Goal: Task Accomplishment & Management: Manage account settings

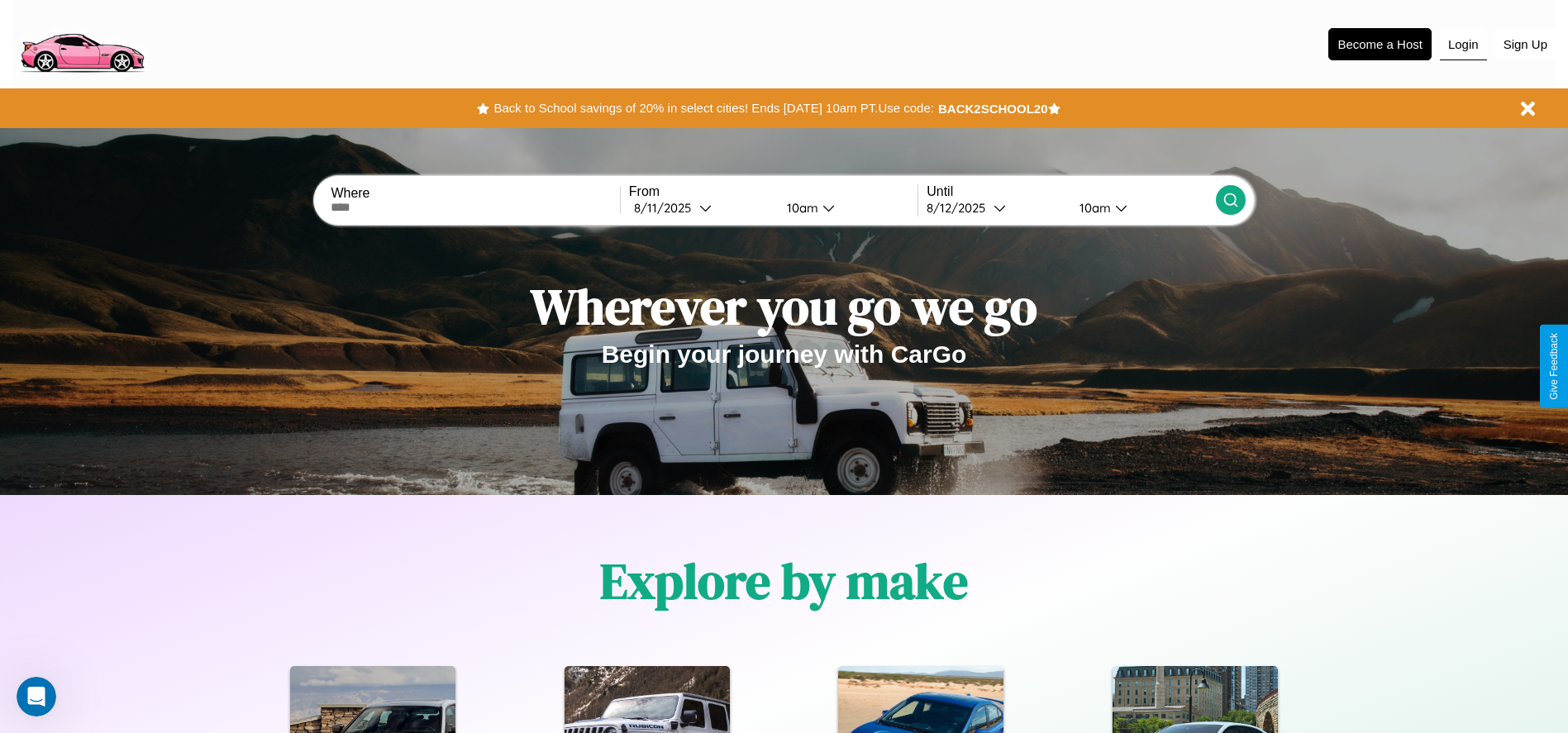
click at [1463, 44] on button "Login" at bounding box center [1463, 44] width 48 height 31
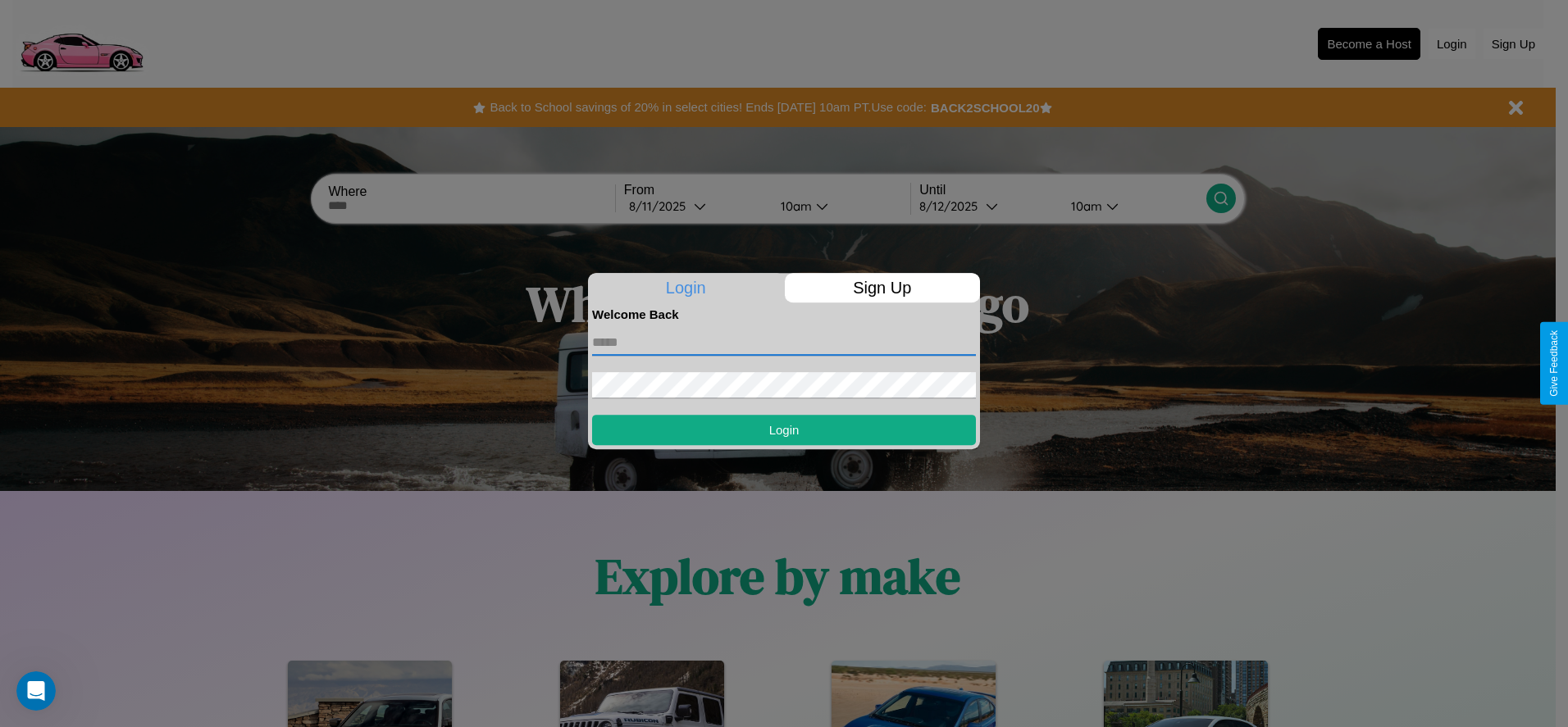
click at [784, 342] on input "text" at bounding box center [784, 343] width 384 height 26
type input "**********"
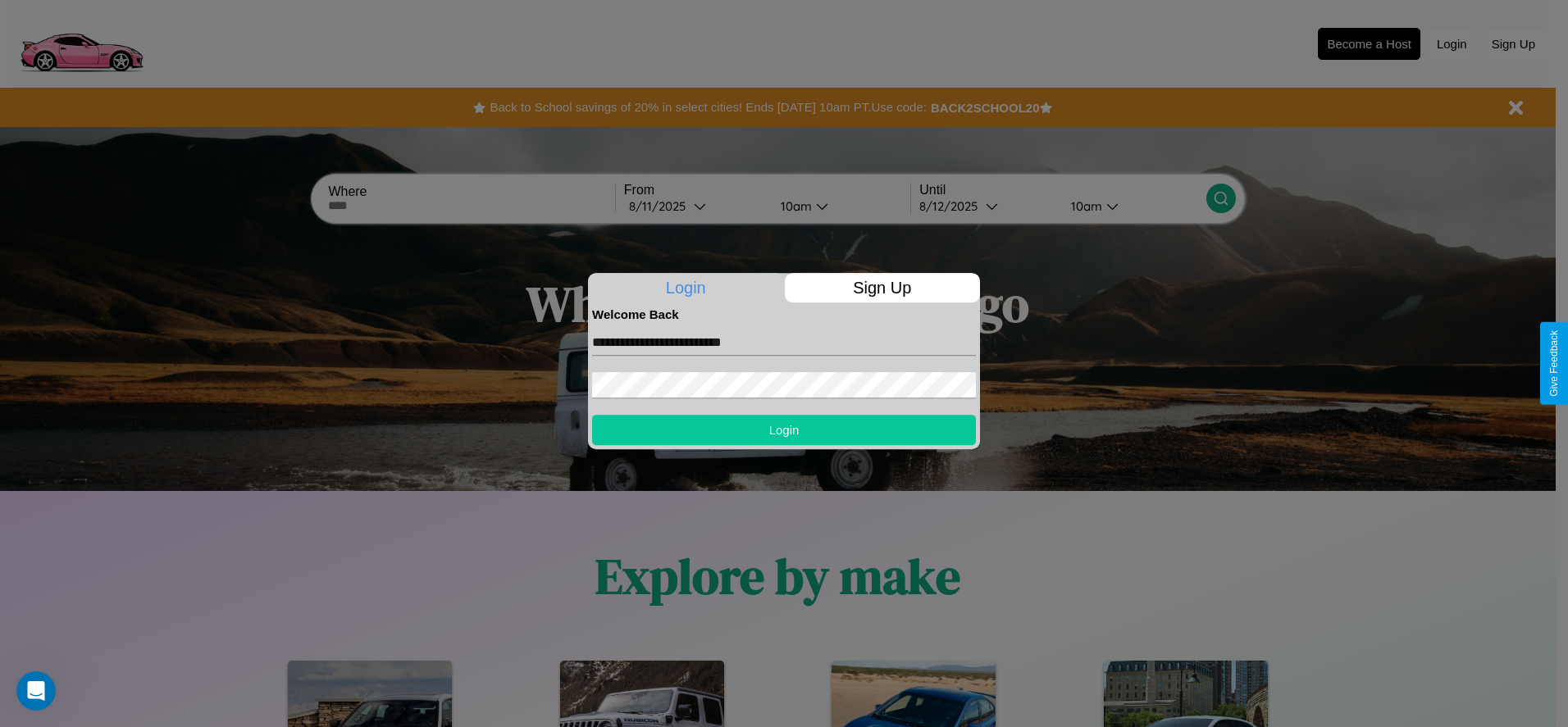
click at [784, 430] on button "Login" at bounding box center [784, 430] width 384 height 30
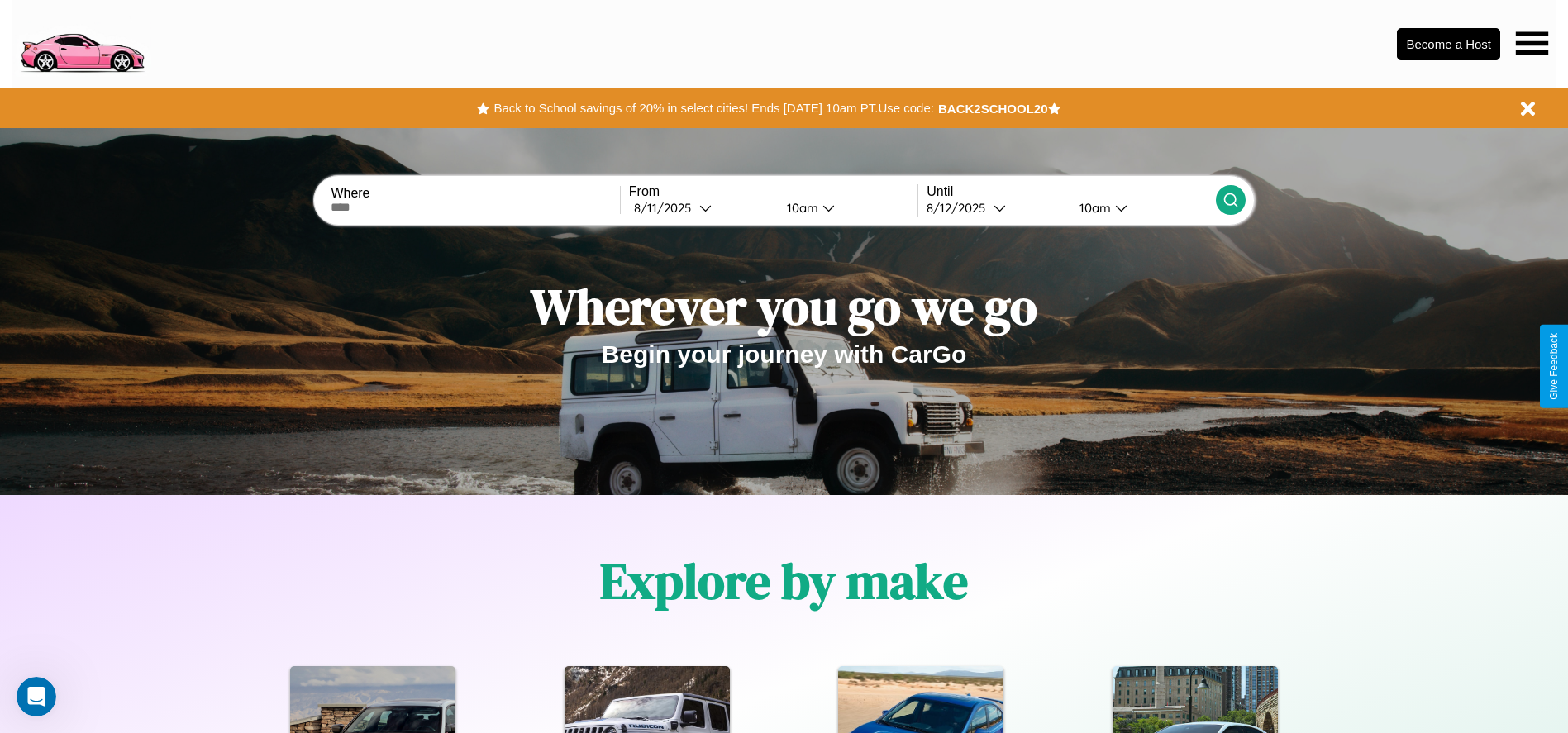
click at [1532, 43] on icon at bounding box center [1532, 43] width 32 height 23
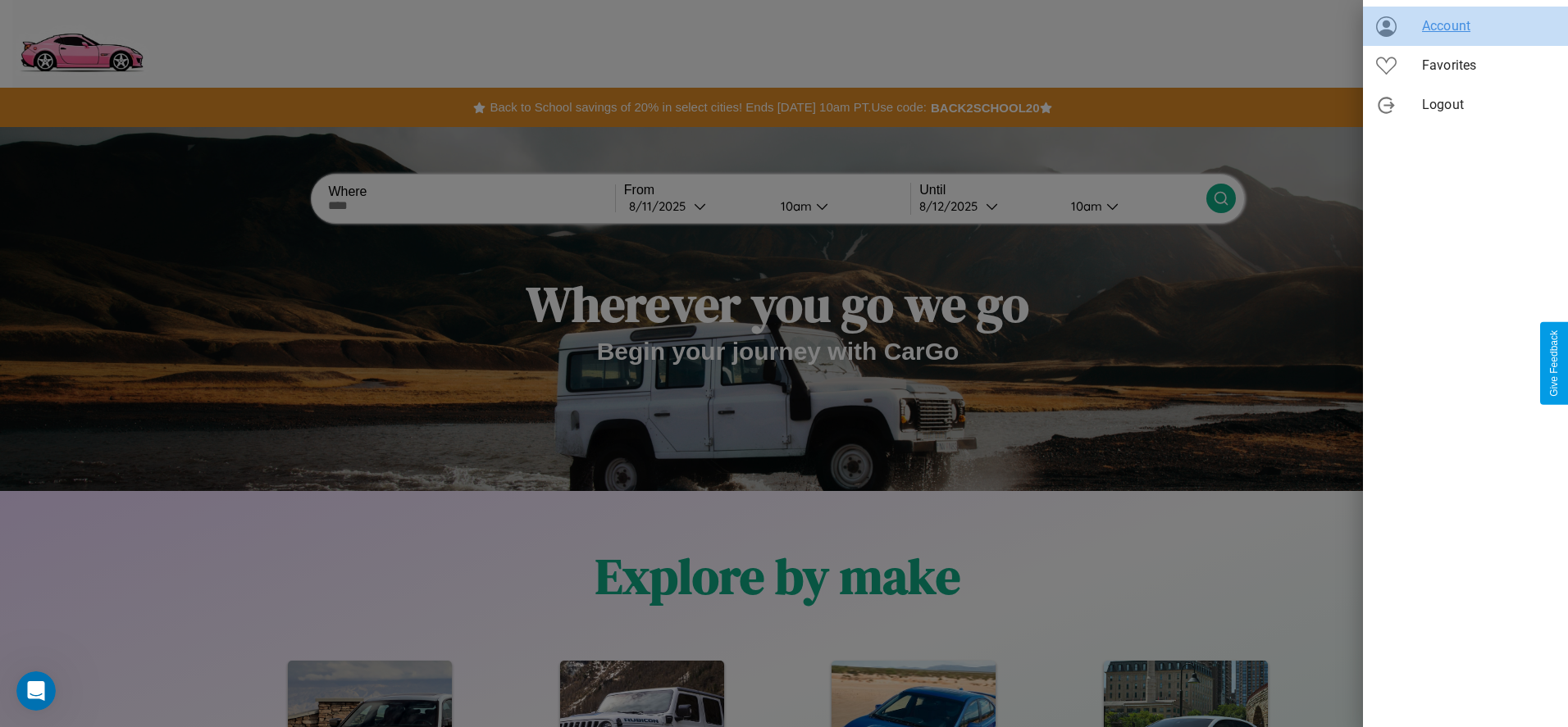
click at [1465, 26] on span "Account" at bounding box center [1488, 25] width 133 height 20
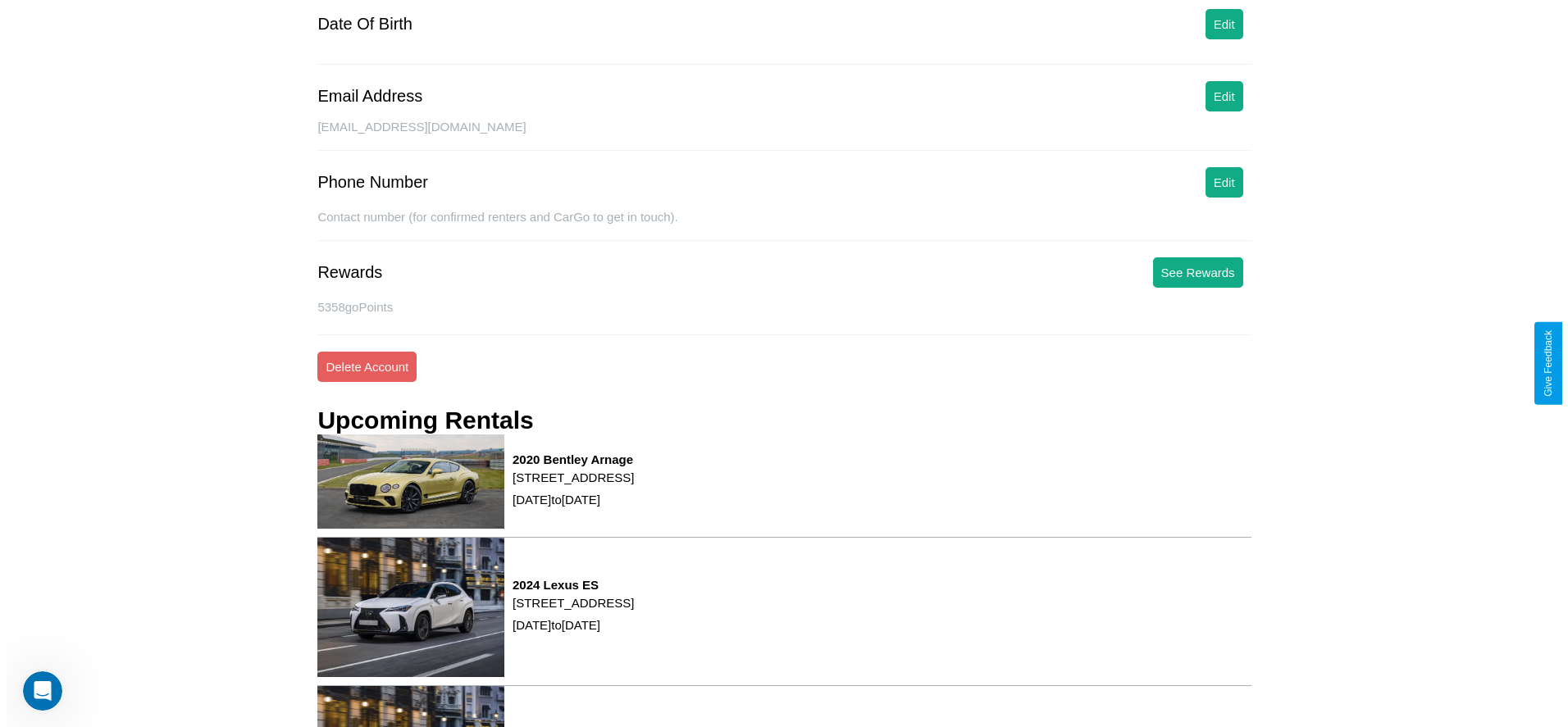
scroll to position [222, 0]
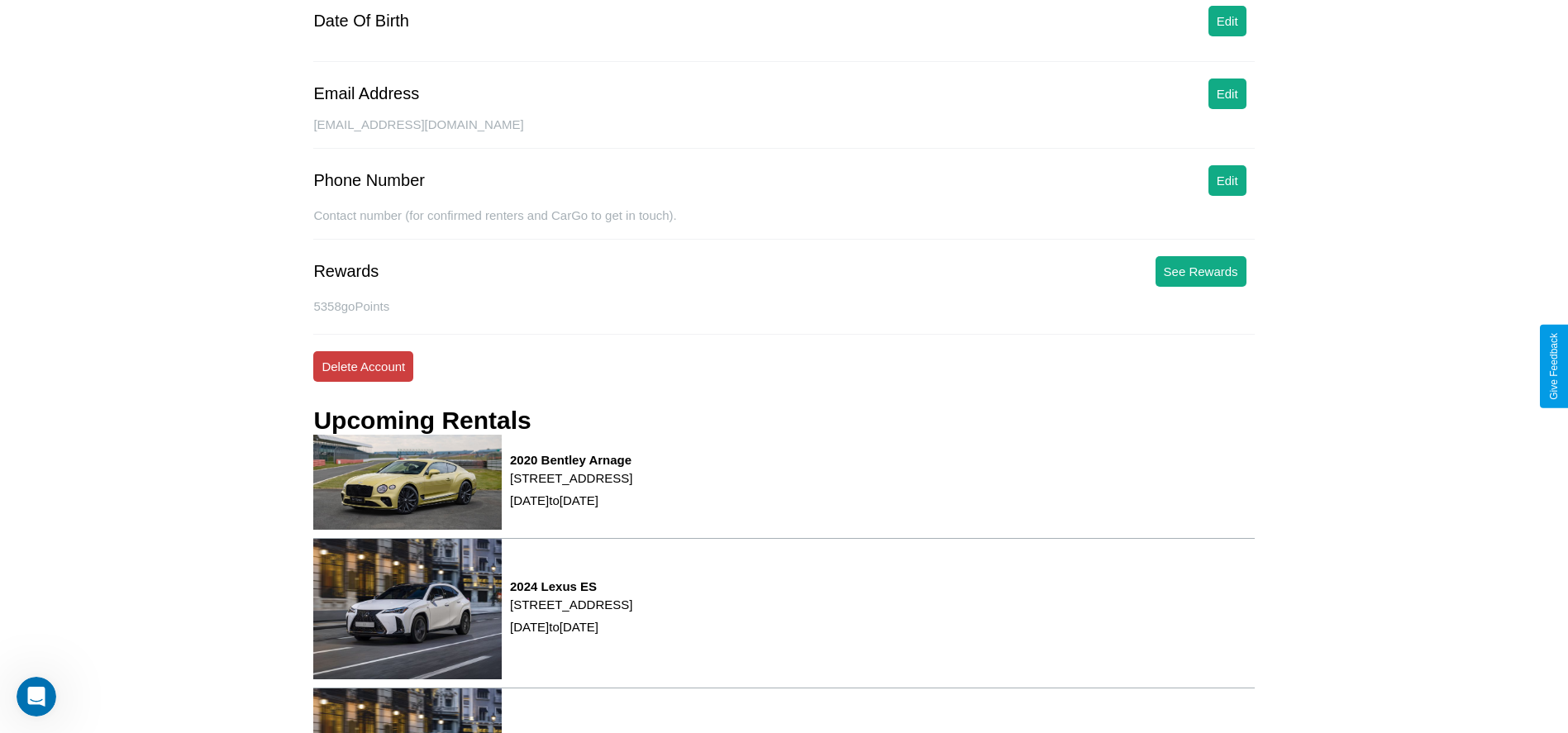
click at [363, 366] on button "Delete Account" at bounding box center [363, 367] width 100 height 30
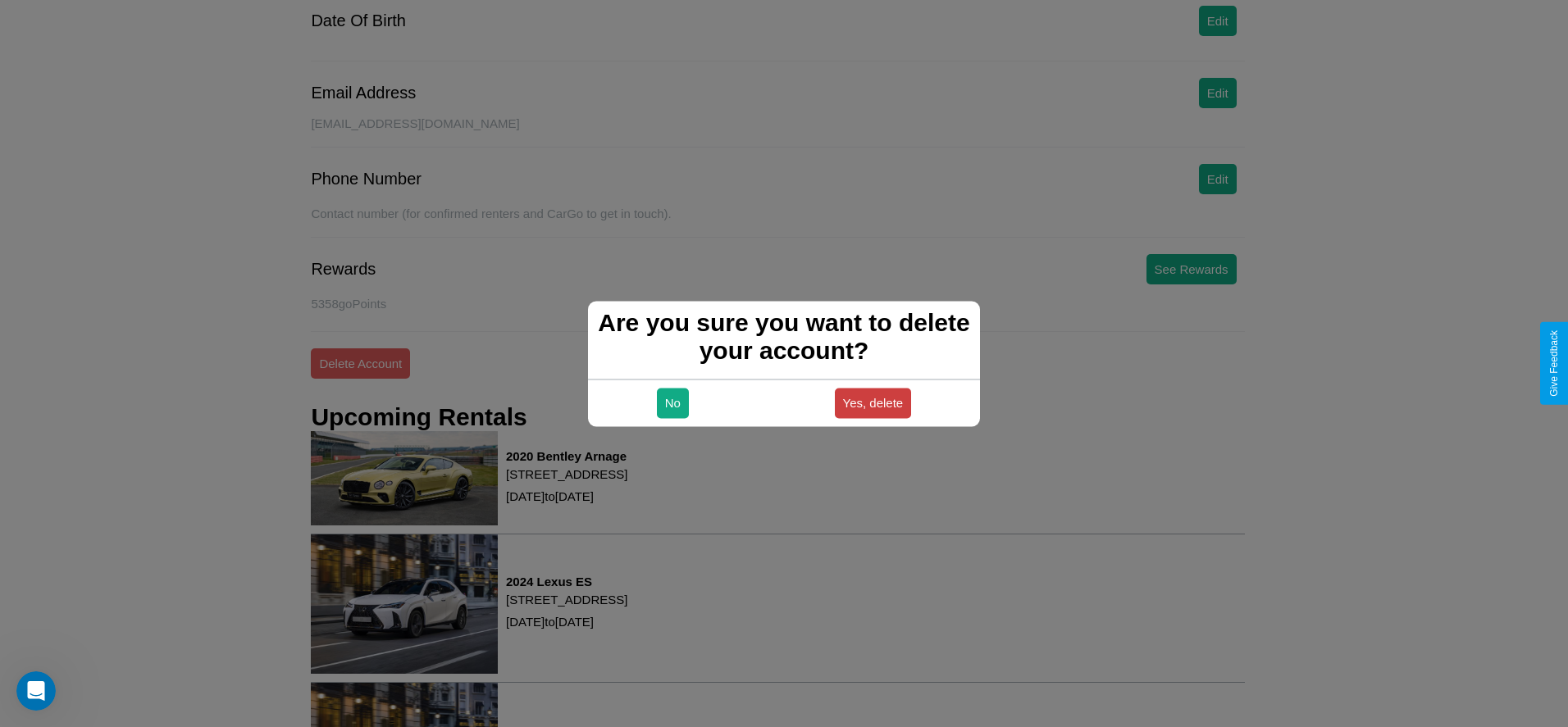
click at [872, 403] on button "Yes, delete" at bounding box center [873, 403] width 77 height 30
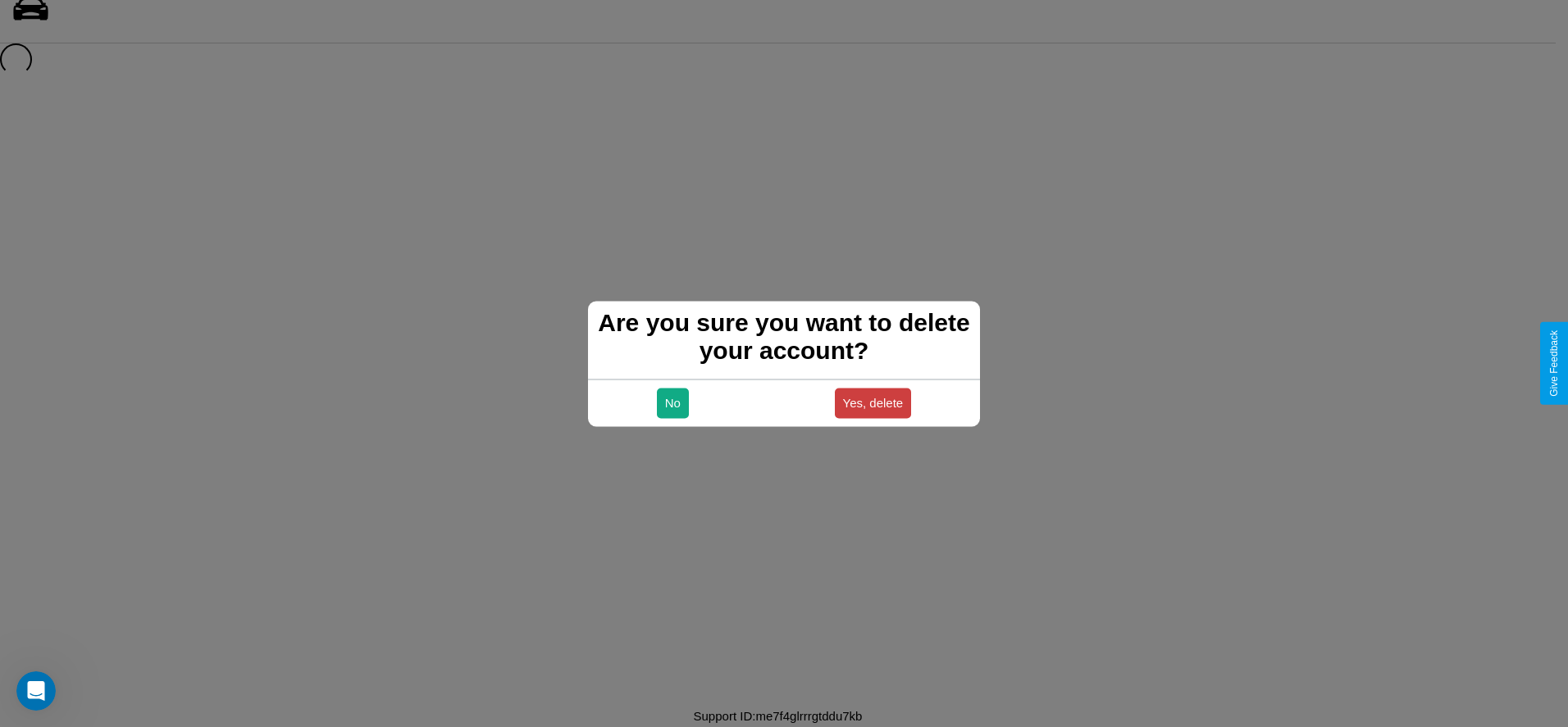
scroll to position [22, 0]
